Goal: Task Accomplishment & Management: Manage account settings

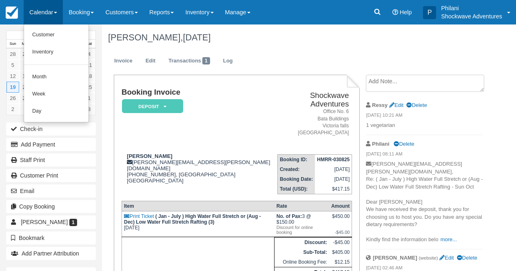
scroll to position [33, 0]
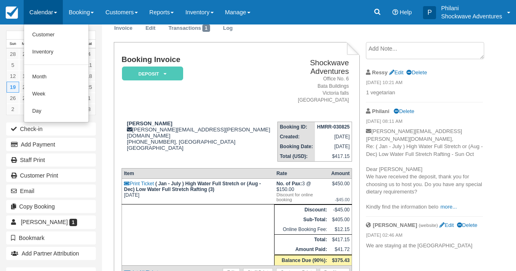
click at [232, 97] on td "Booking Invoice Deposit   Pending Reserved Paid Waiting Cancelled NO LONGER COM…" at bounding box center [198, 85] width 153 height 60
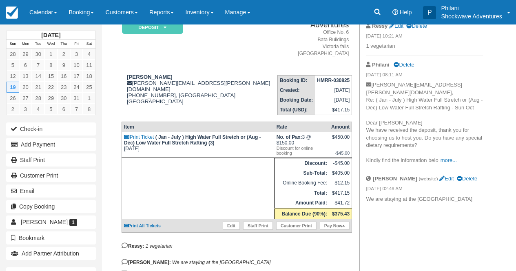
scroll to position [85, 0]
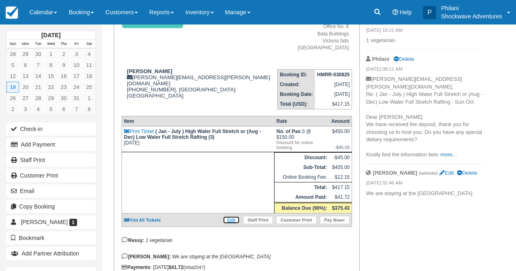
click at [231, 224] on link "Edit" at bounding box center [231, 220] width 17 height 8
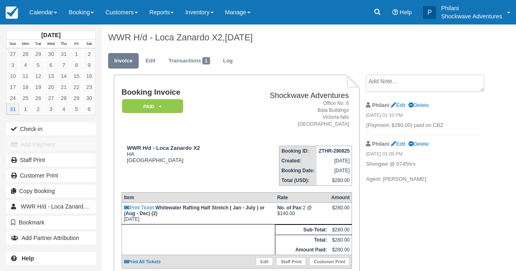
click at [44, 9] on link "Calendar" at bounding box center [43, 12] width 39 height 24
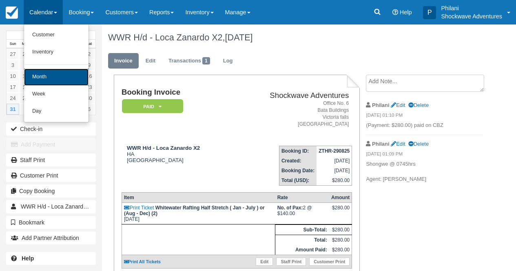
click at [40, 75] on link "Month" at bounding box center [56, 77] width 64 height 17
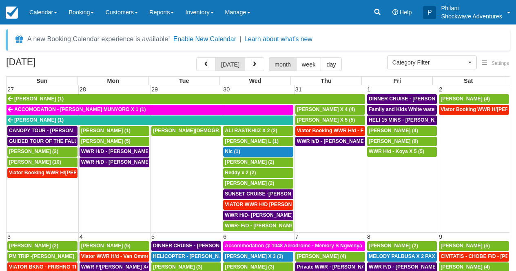
select select
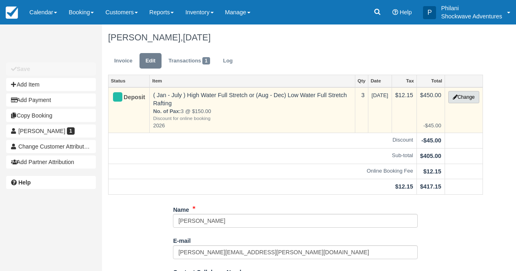
click at [473, 99] on button "Change" at bounding box center [463, 97] width 31 height 12
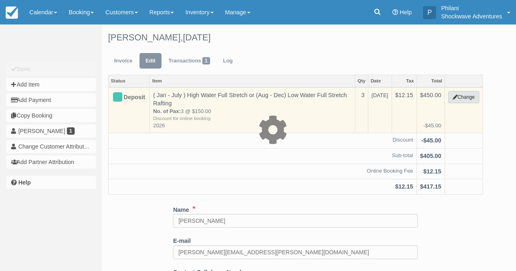
type input "450.00"
type input "2026"
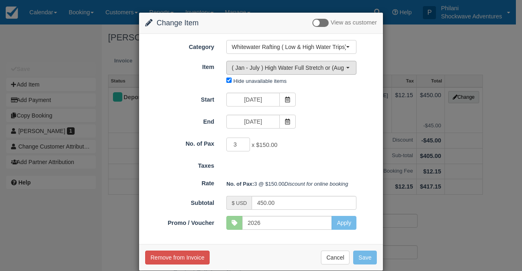
click at [284, 71] on span "( Jan - July ) High Water Full Stretch or (Aug - Dec) Low Water Full Stretch Ra…" at bounding box center [289, 68] width 114 height 8
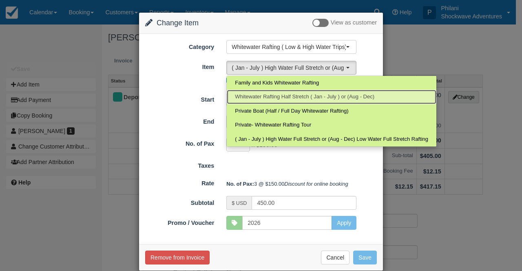
click at [287, 97] on span "Whitewater Rafting Half Stretch ( Jan - July ) or (Aug - Dec)" at bounding box center [304, 97] width 139 height 8
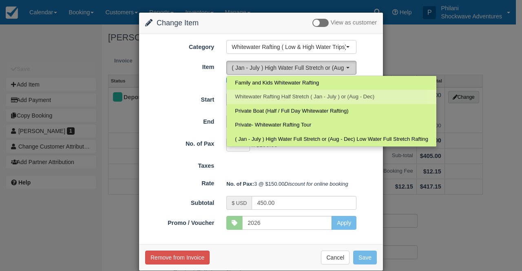
select select "10"
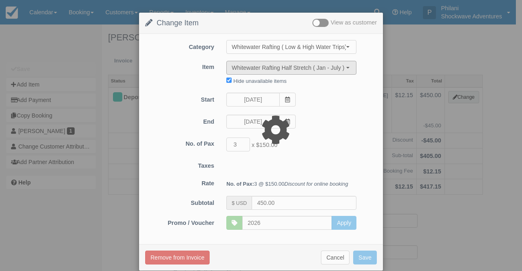
type input "420.00"
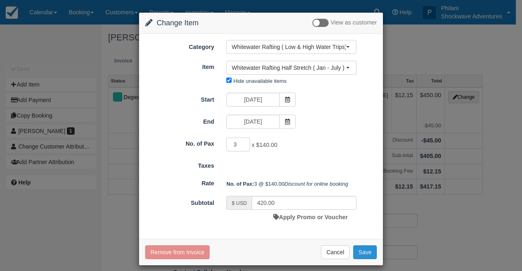
click at [367, 248] on button "Save" at bounding box center [365, 252] width 24 height 14
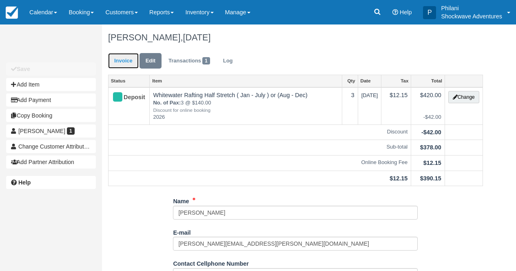
click at [125, 62] on link "Invoice" at bounding box center [123, 61] width 31 height 16
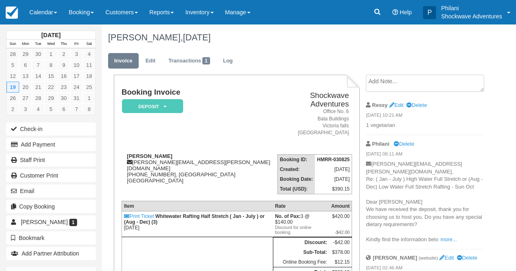
scroll to position [59, 0]
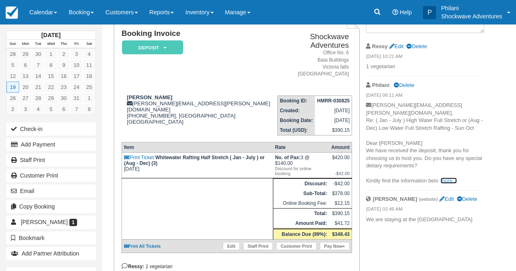
click at [451, 177] on link "more..." at bounding box center [448, 180] width 16 height 6
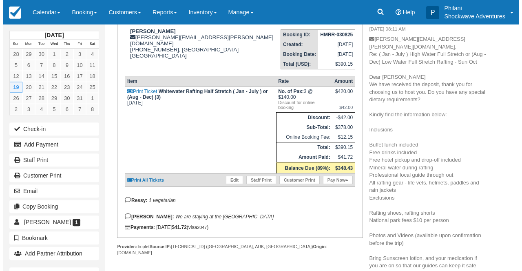
scroll to position [111, 0]
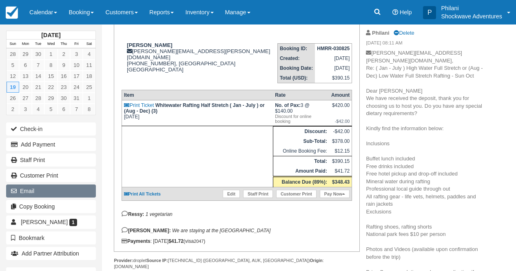
click at [70, 188] on button "Email" at bounding box center [51, 190] width 90 height 13
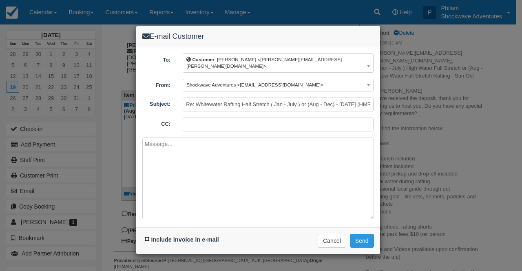
click at [146, 236] on input "Include invoice in e-mail" at bounding box center [146, 238] width 5 height 5
checkbox input "true"
click at [370, 234] on button "Send" at bounding box center [362, 241] width 24 height 14
